Goal: Book appointment/travel/reservation

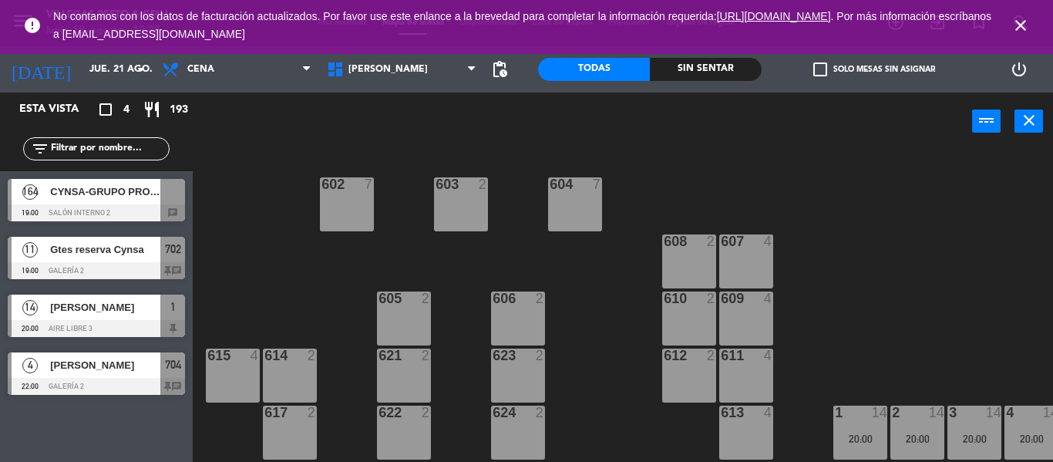
scroll to position [479, 0]
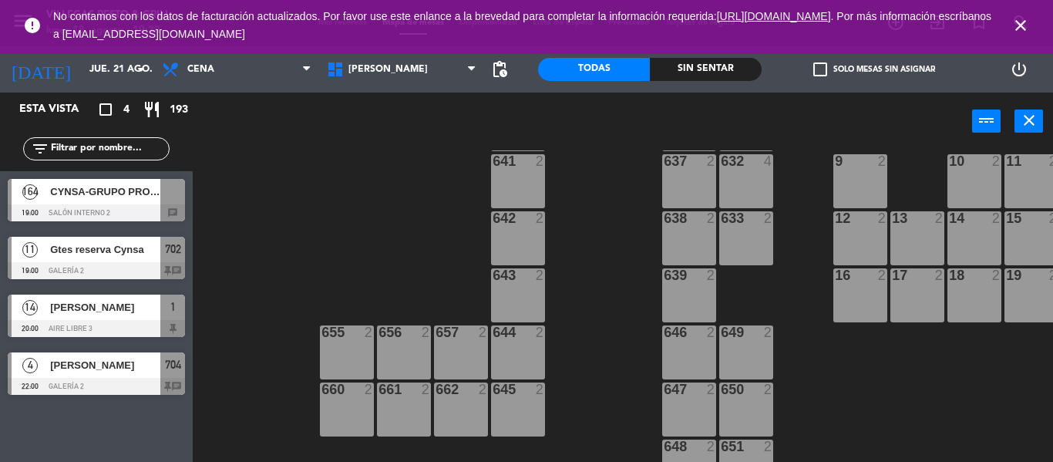
click at [1021, 20] on icon "close" at bounding box center [1020, 25] width 18 height 18
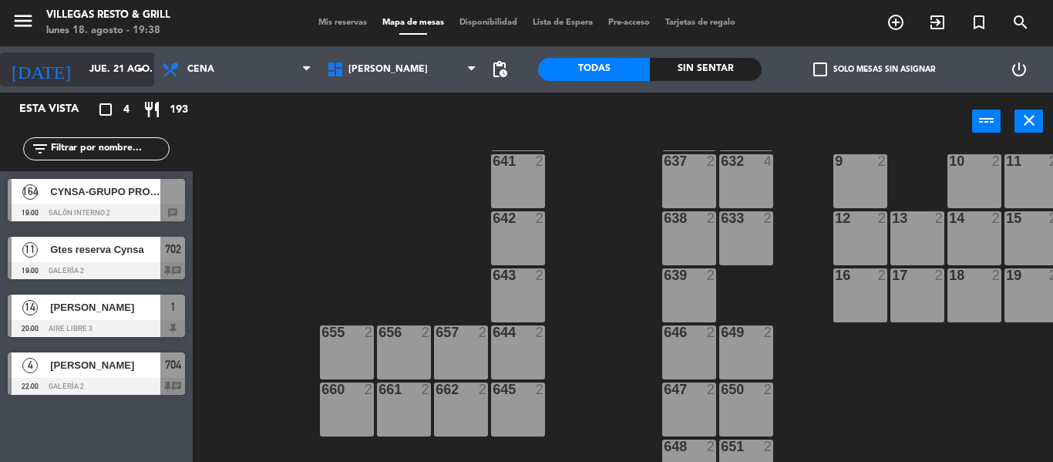
click at [104, 68] on input "jue. 21 ago." at bounding box center [147, 69] width 130 height 26
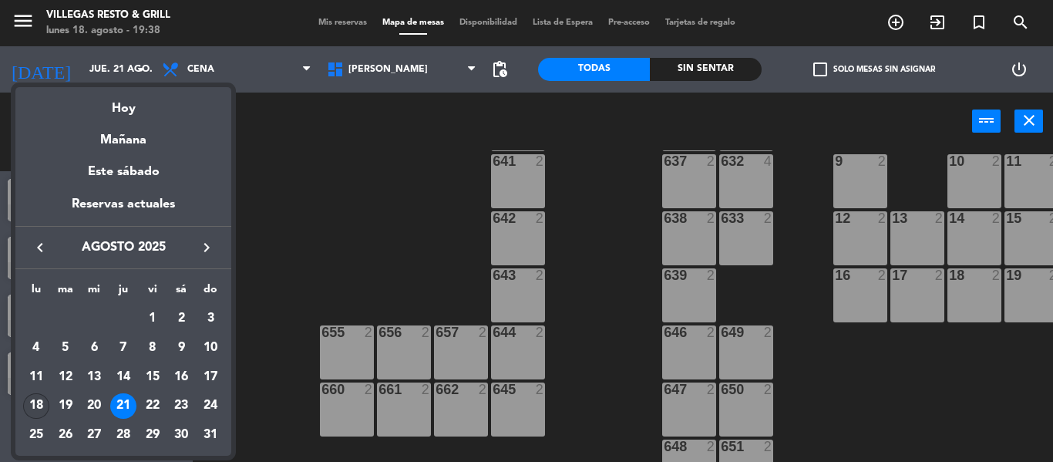
click at [35, 405] on div "18" at bounding box center [36, 406] width 26 height 26
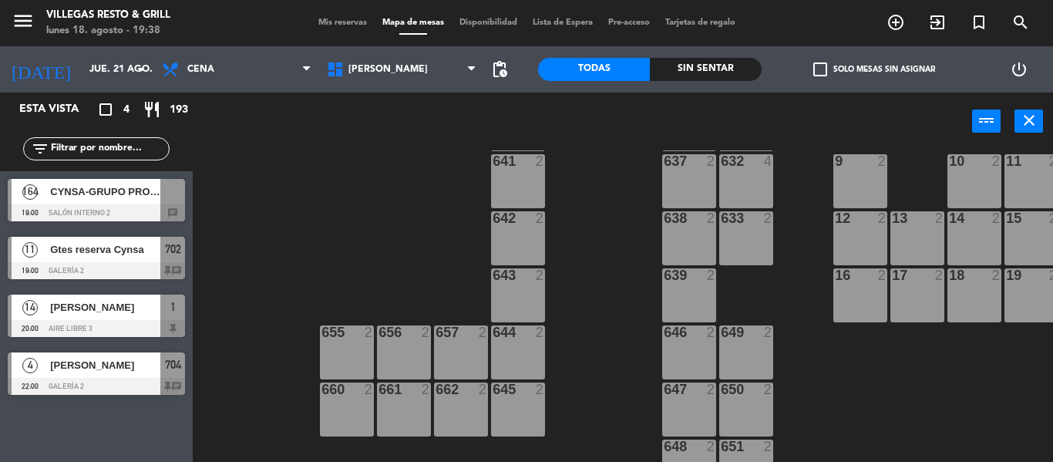
type input "lun. 18 ago."
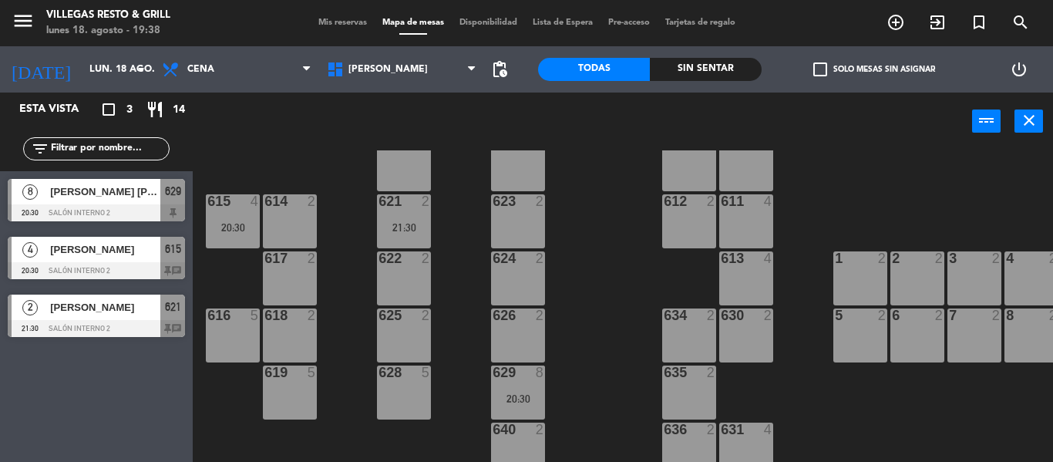
scroll to position [231, 0]
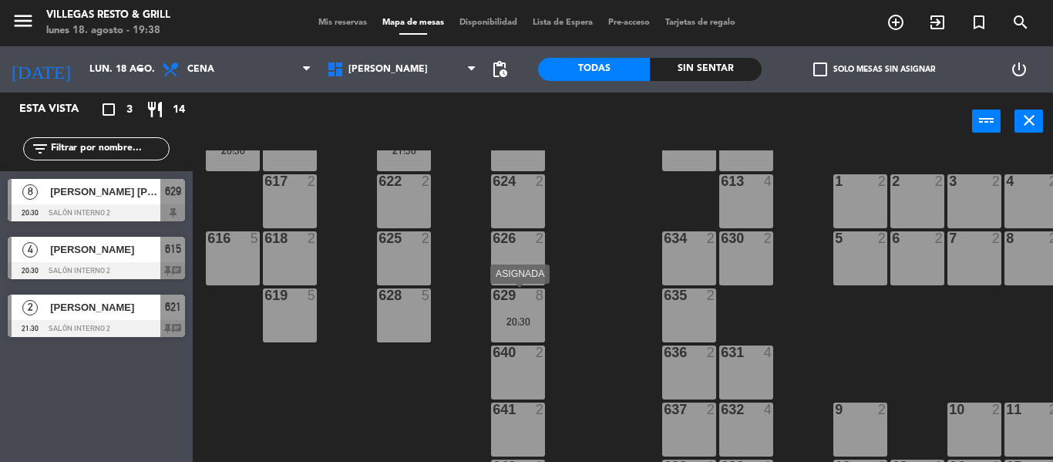
click at [522, 310] on div "629 8 20:30" at bounding box center [518, 315] width 54 height 54
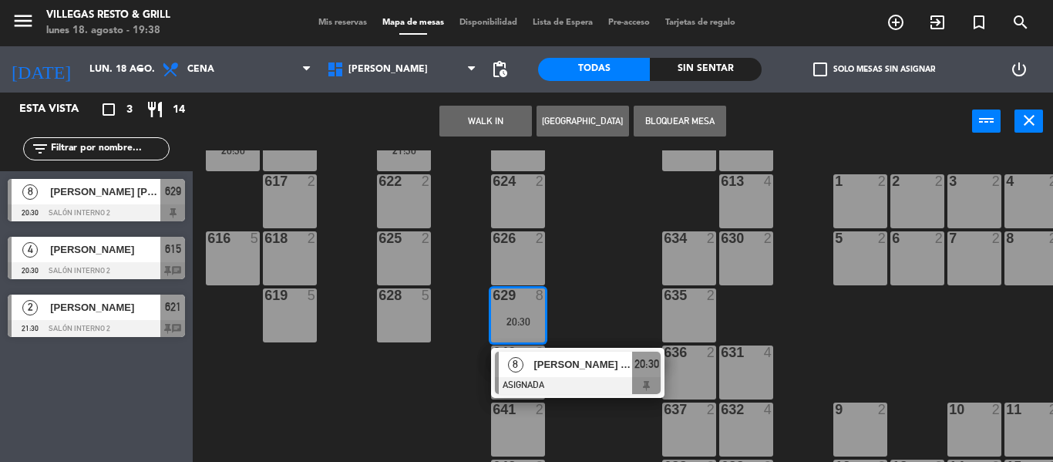
scroll to position [0, 0]
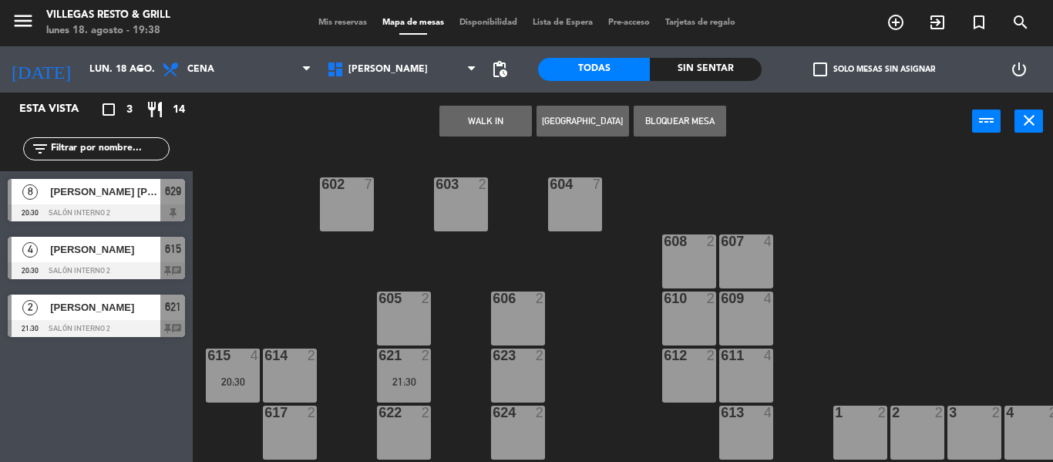
click at [569, 213] on div "604 7" at bounding box center [575, 204] width 54 height 54
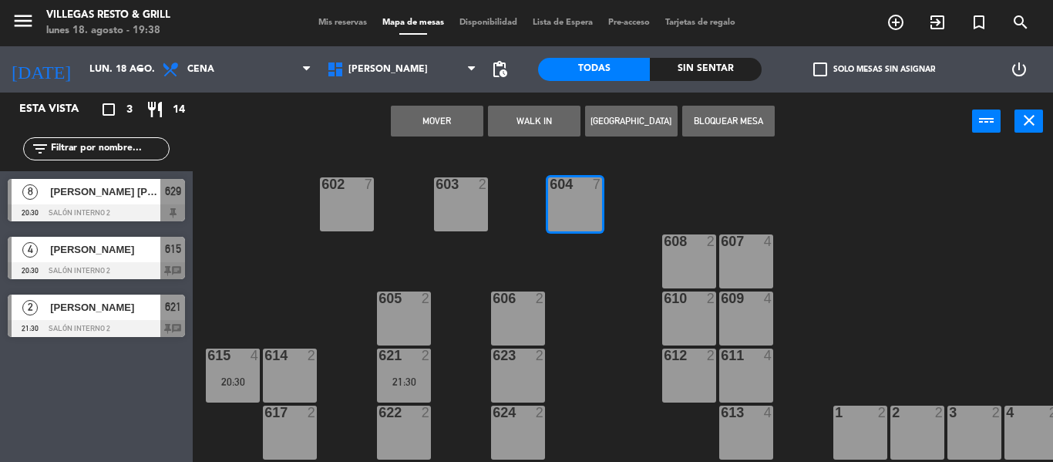
click at [466, 124] on button "Mover" at bounding box center [437, 121] width 92 height 31
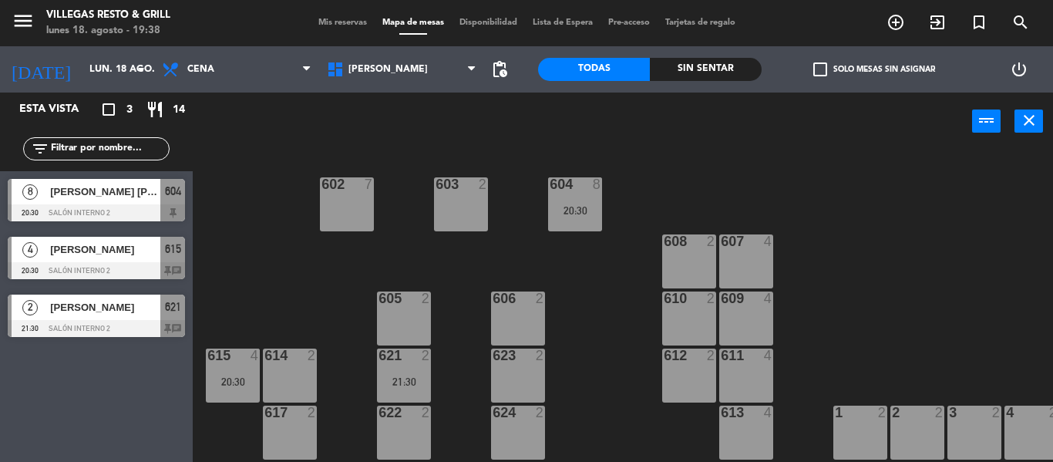
click at [96, 208] on div at bounding box center [96, 212] width 177 height 17
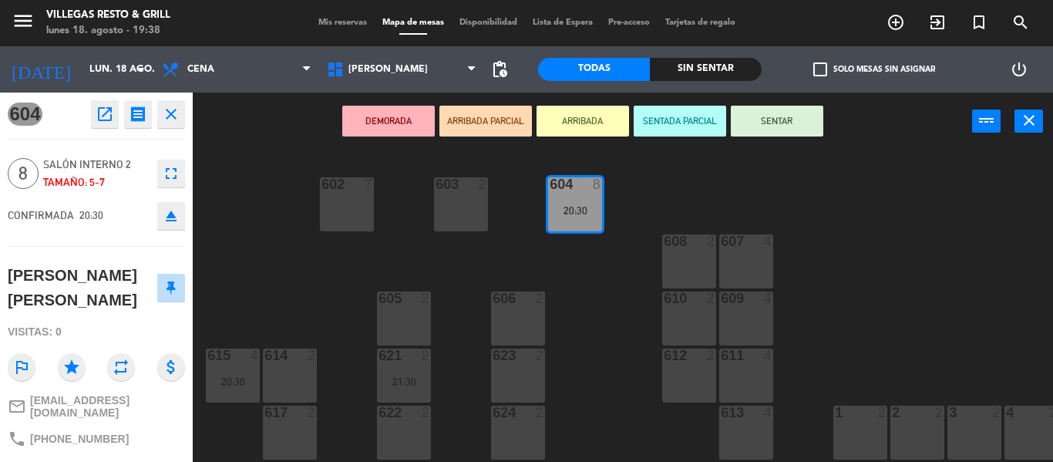
click at [172, 109] on icon "close" at bounding box center [171, 114] width 18 height 18
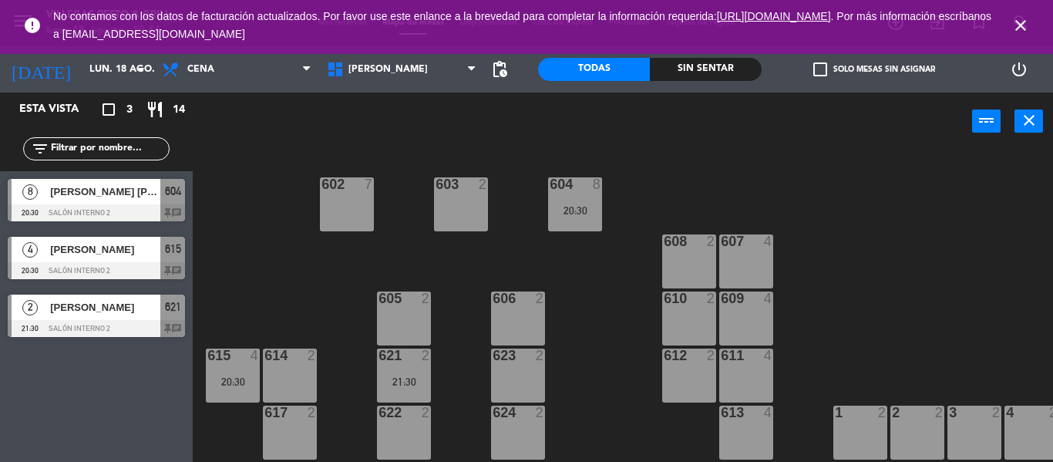
click at [1024, 24] on icon "close" at bounding box center [1020, 25] width 18 height 18
click at [1020, 21] on icon "close" at bounding box center [1020, 25] width 18 height 18
